Goal: Task Accomplishment & Management: Manage account settings

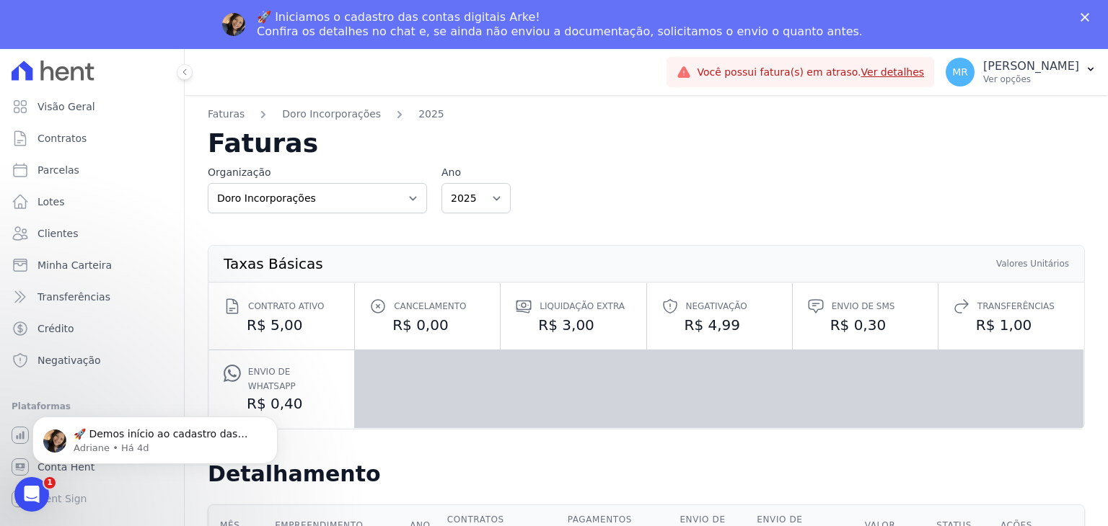
scroll to position [505, 0]
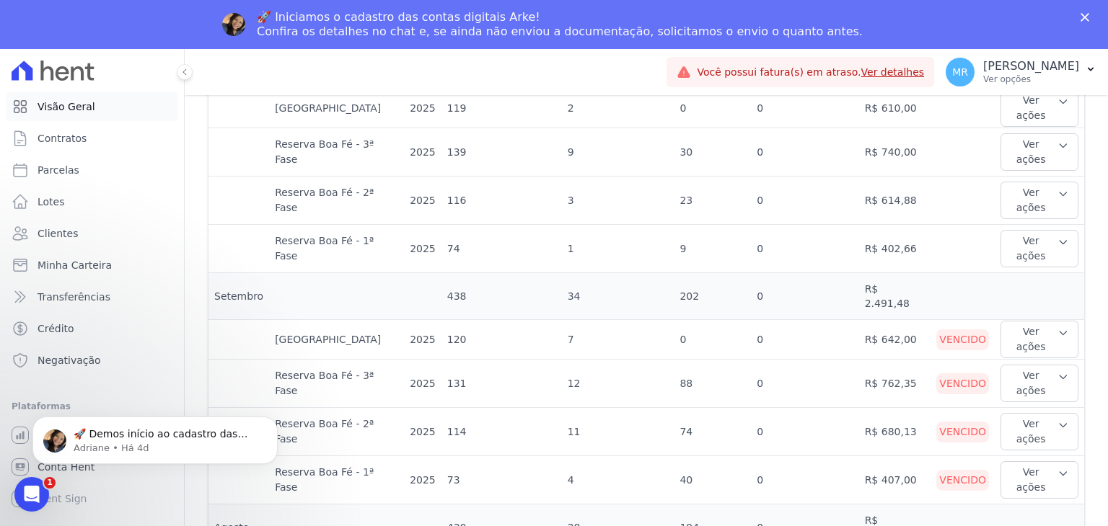
click at [96, 107] on link "Visão Geral" at bounding box center [92, 106] width 172 height 29
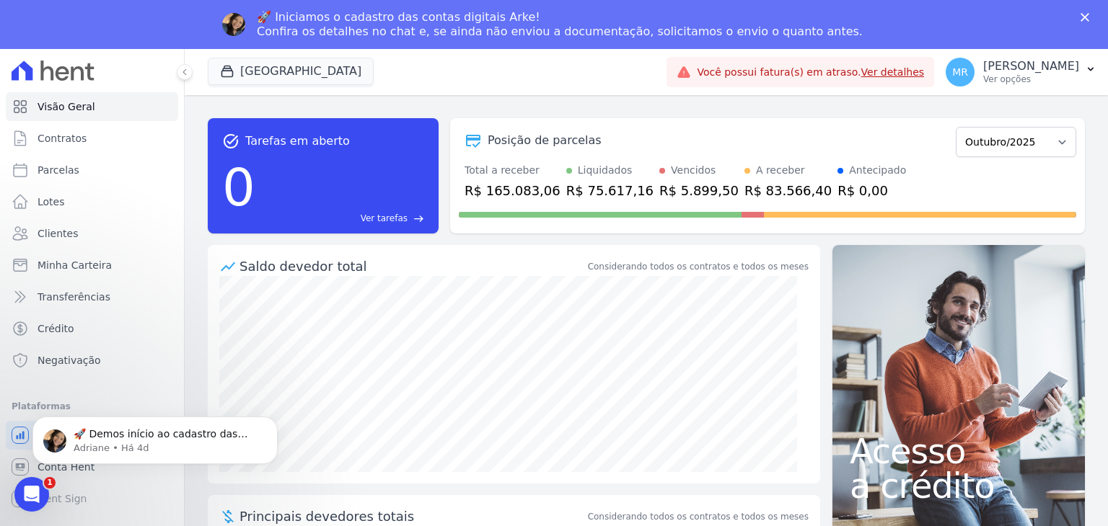
click at [924, 71] on link "Ver detalhes" at bounding box center [892, 72] width 63 height 12
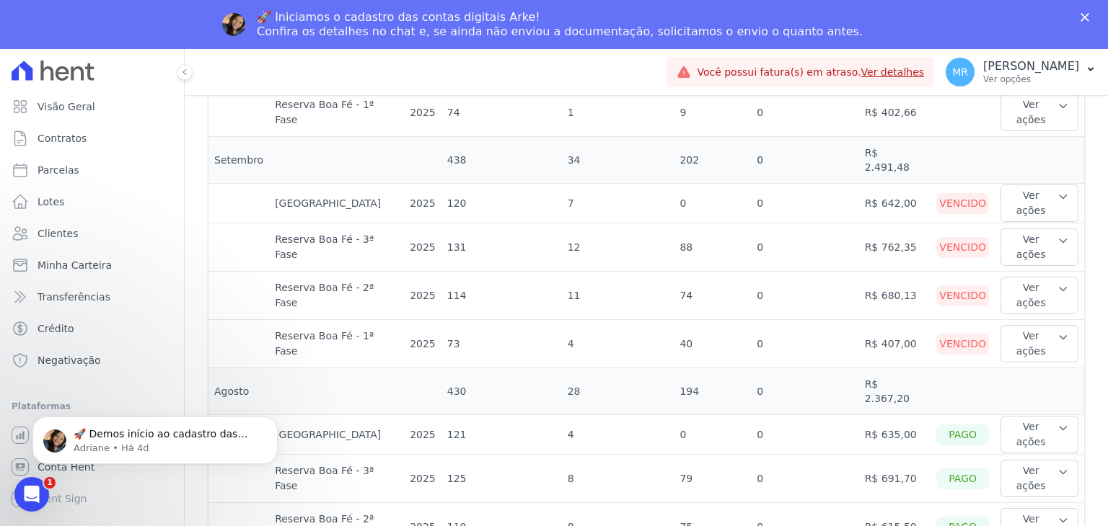
scroll to position [649, 0]
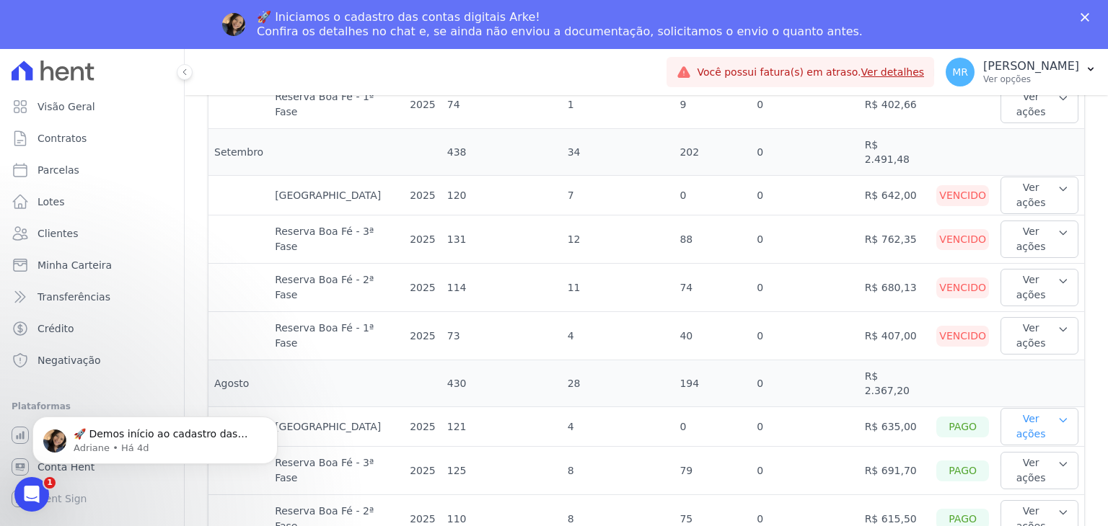
click at [1005, 408] on button "Ver ações" at bounding box center [1039, 426] width 78 height 37
click at [1027, 467] on link "Ver boleto" at bounding box center [1059, 474] width 107 height 15
click at [1030, 408] on button "Ver ações" at bounding box center [1039, 426] width 78 height 37
click at [1015, 485] on link "Nota fiscal eletrônica" at bounding box center [1059, 492] width 107 height 15
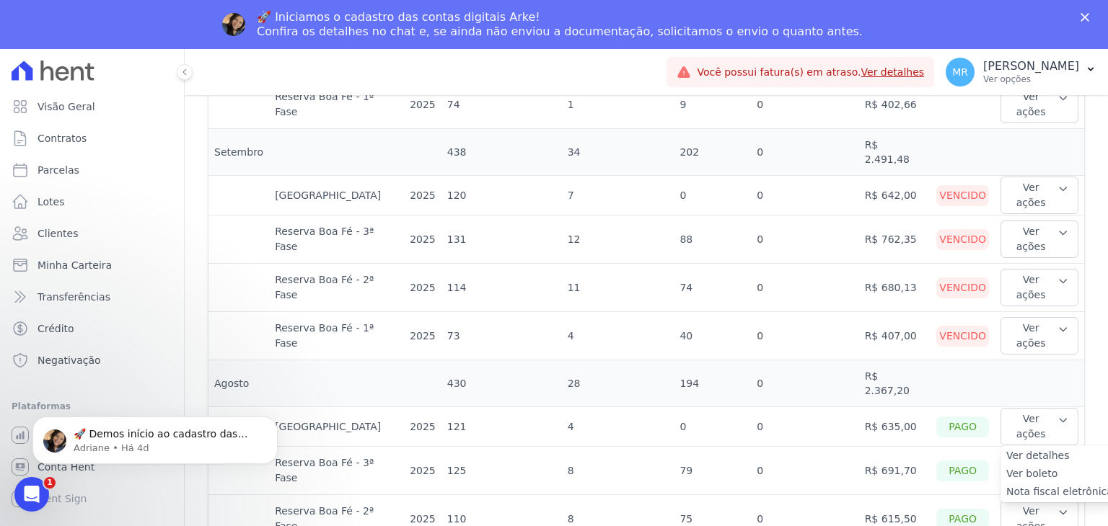
click at [1053, 452] on button "Ver ações" at bounding box center [1039, 470] width 78 height 37
click at [1006, 526] on link "Nota fiscal eletrônica" at bounding box center [1059, 536] width 107 height 15
click at [1031, 500] on button "Ver ações" at bounding box center [1039, 518] width 78 height 37
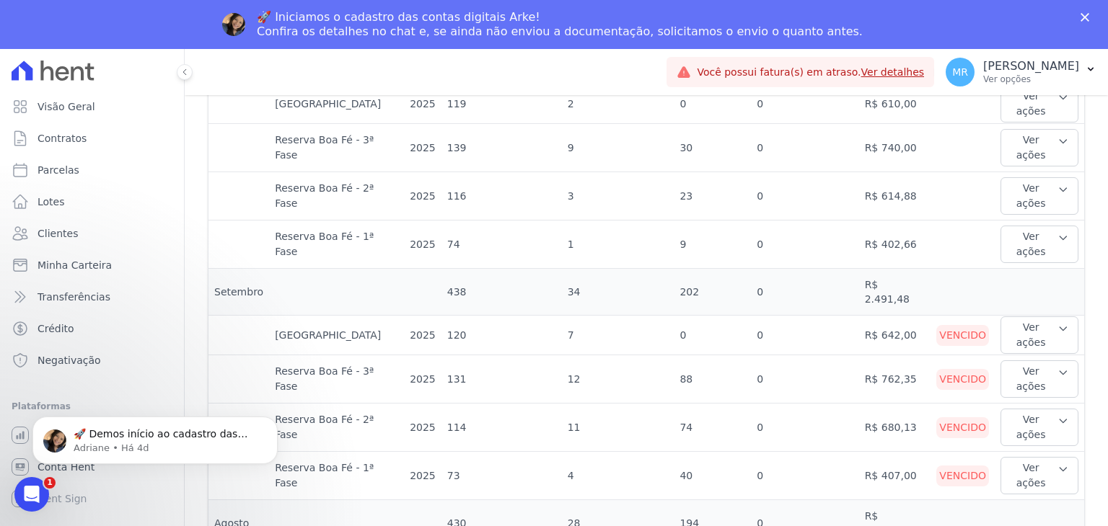
scroll to position [505, 0]
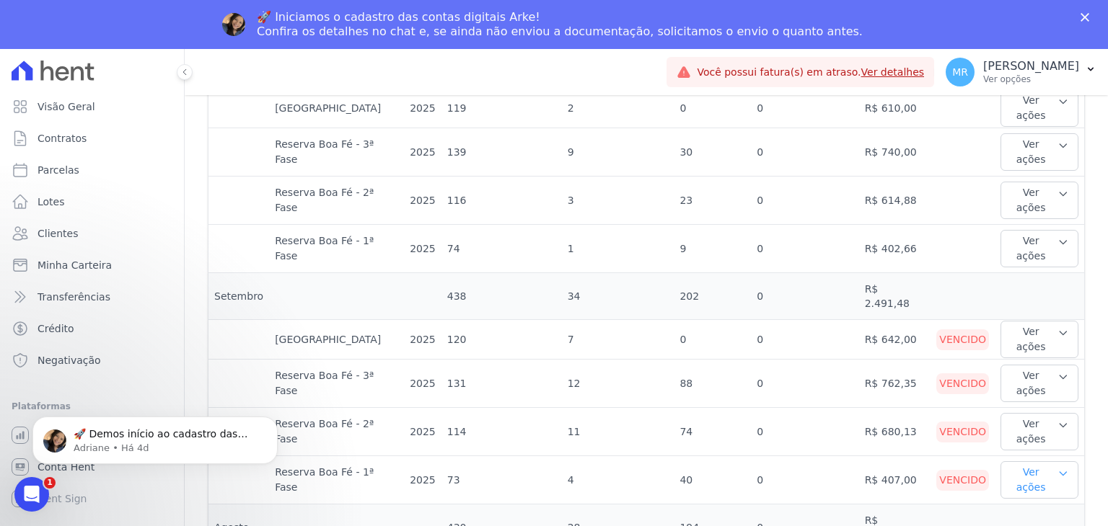
click at [1015, 461] on button "Ver ações" at bounding box center [1039, 479] width 78 height 37
